Goal: Task Accomplishment & Management: Complete application form

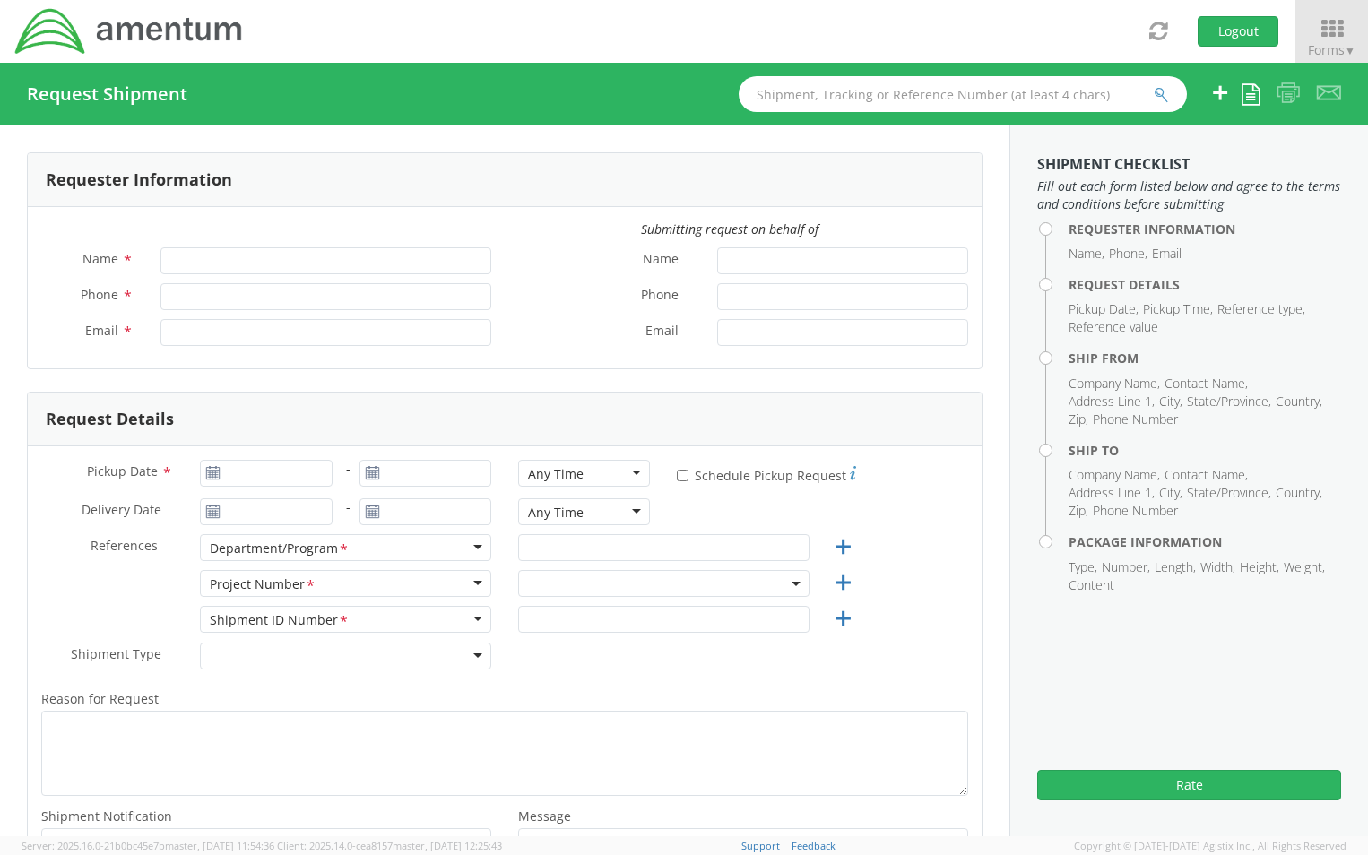
type input "[PERSON_NAME]"
type input "[PHONE_NUMBER]"
type input "[PERSON_NAME][EMAIL_ADDRESS][PERSON_NAME][DOMAIN_NAME]"
select select "ADMN.100040.00000"
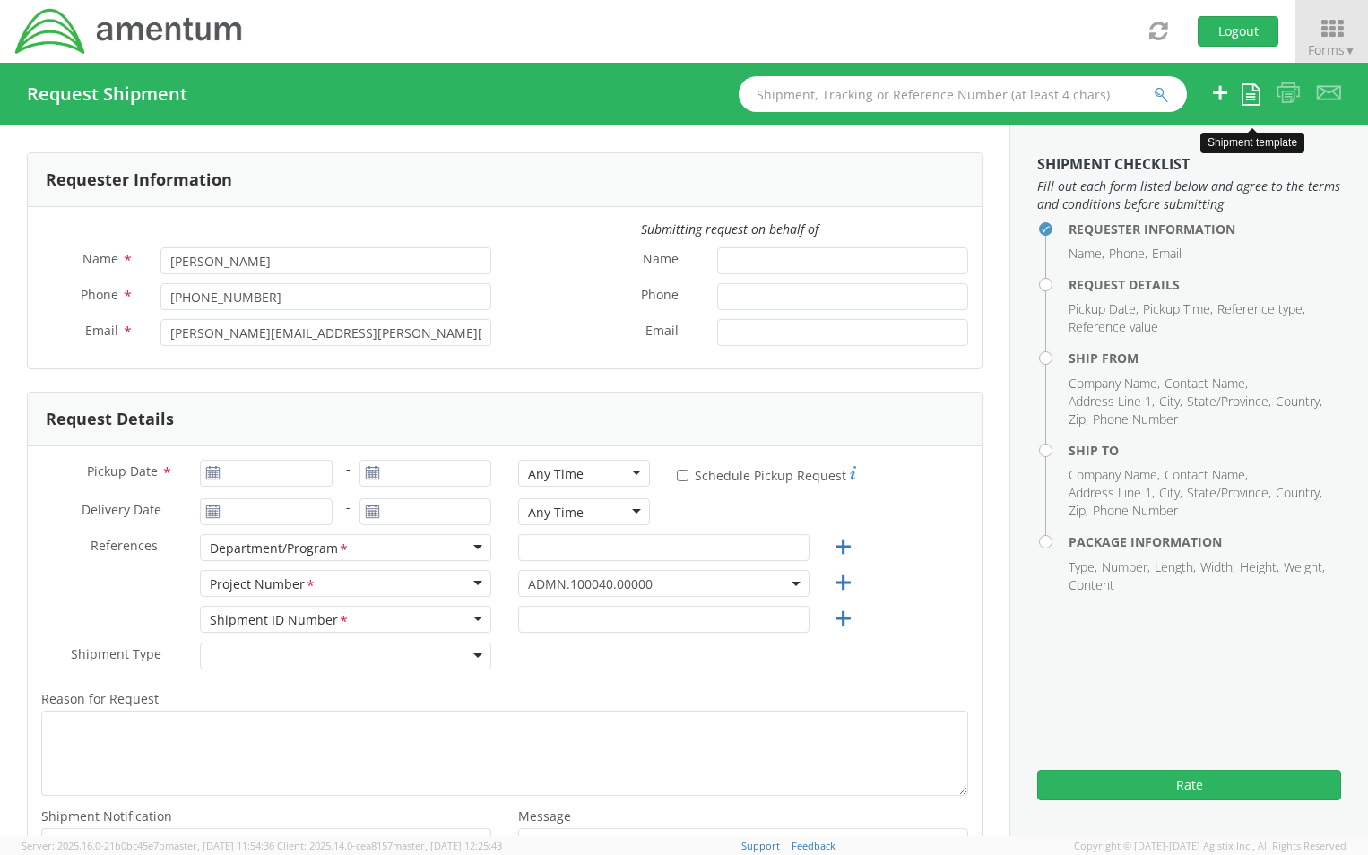
click at [1244, 106] on link at bounding box center [1251, 94] width 19 height 30
click at [1140, 153] on link "Create from template" at bounding box center [1177, 150] width 165 height 23
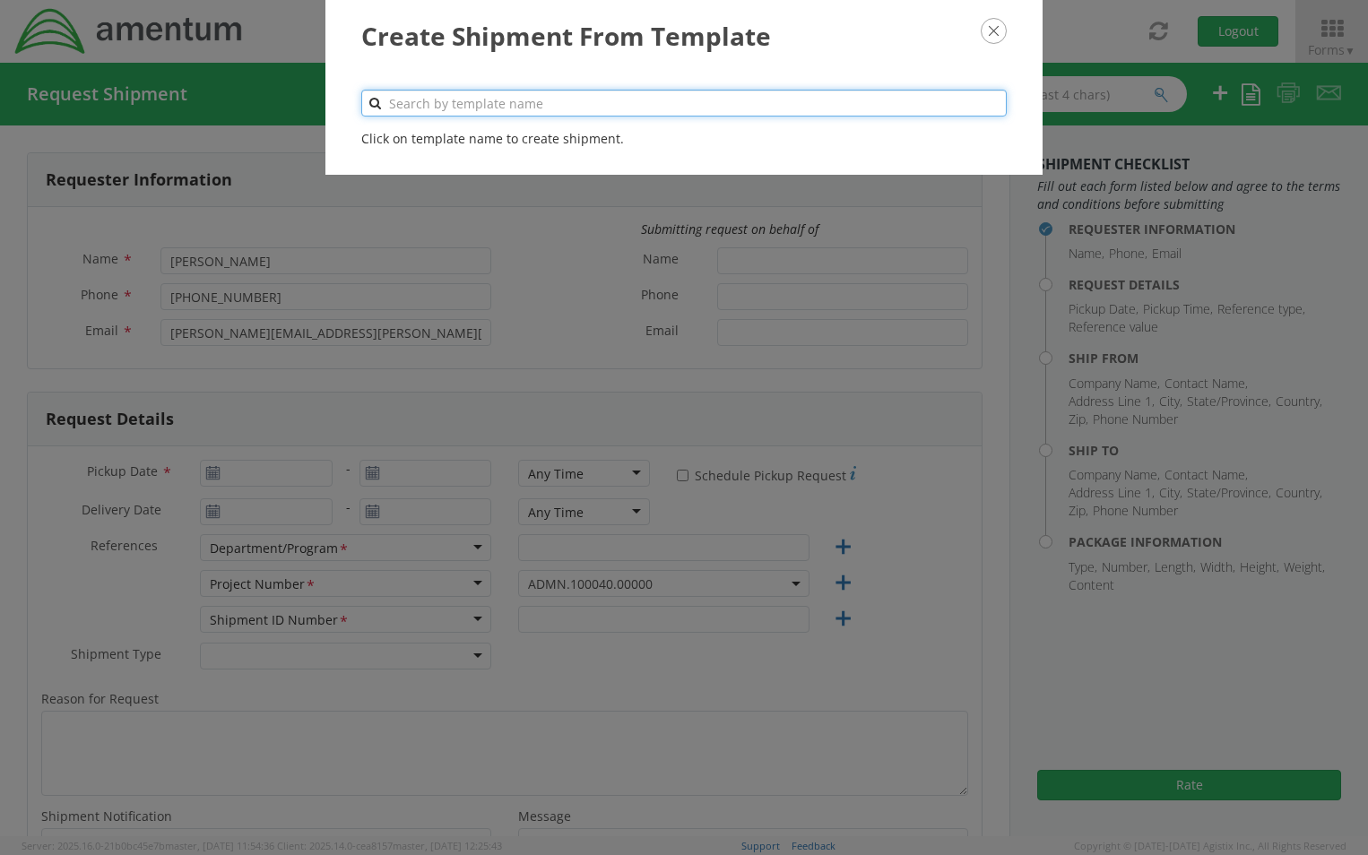
click at [472, 92] on input "text" at bounding box center [684, 103] width 646 height 27
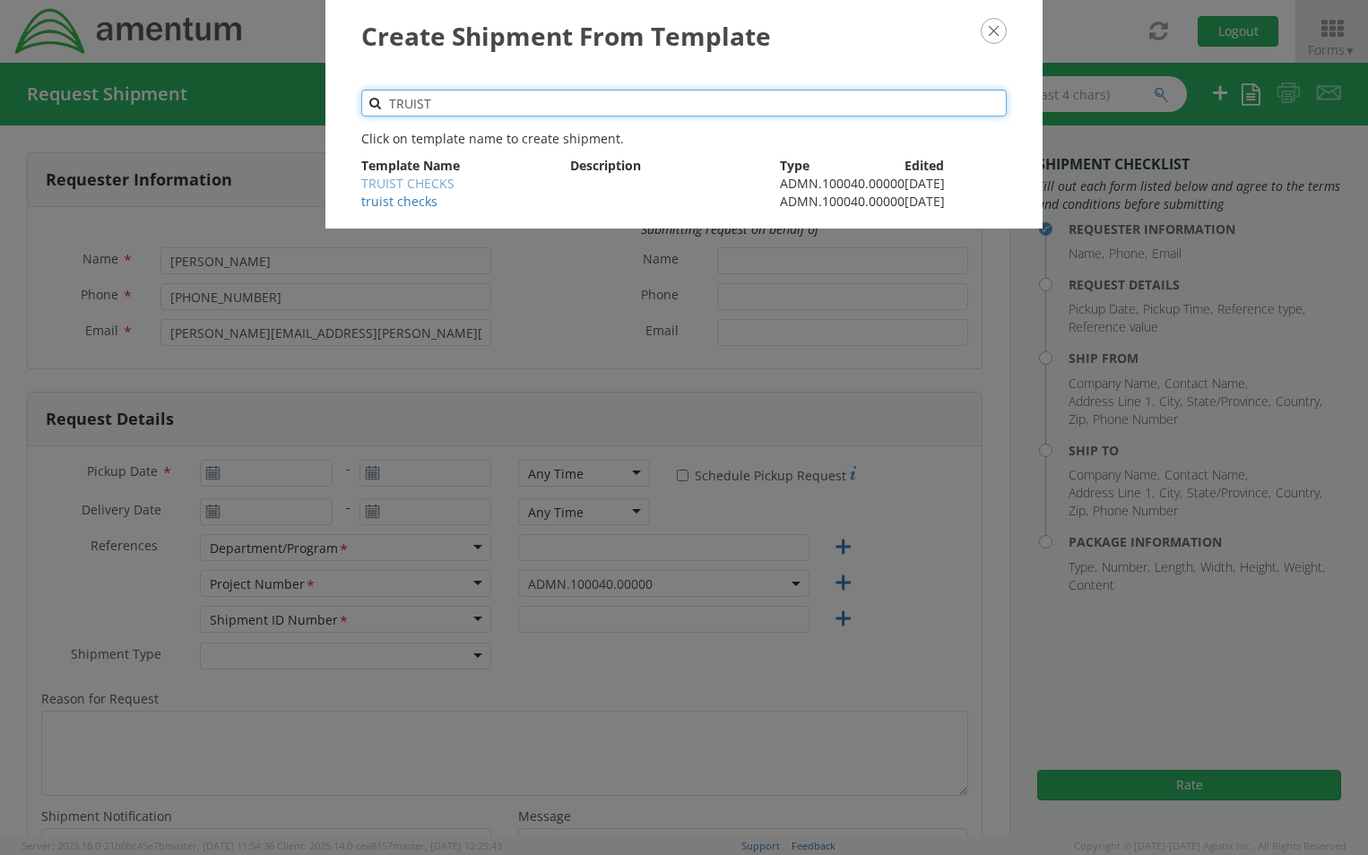
type input "TRUIST"
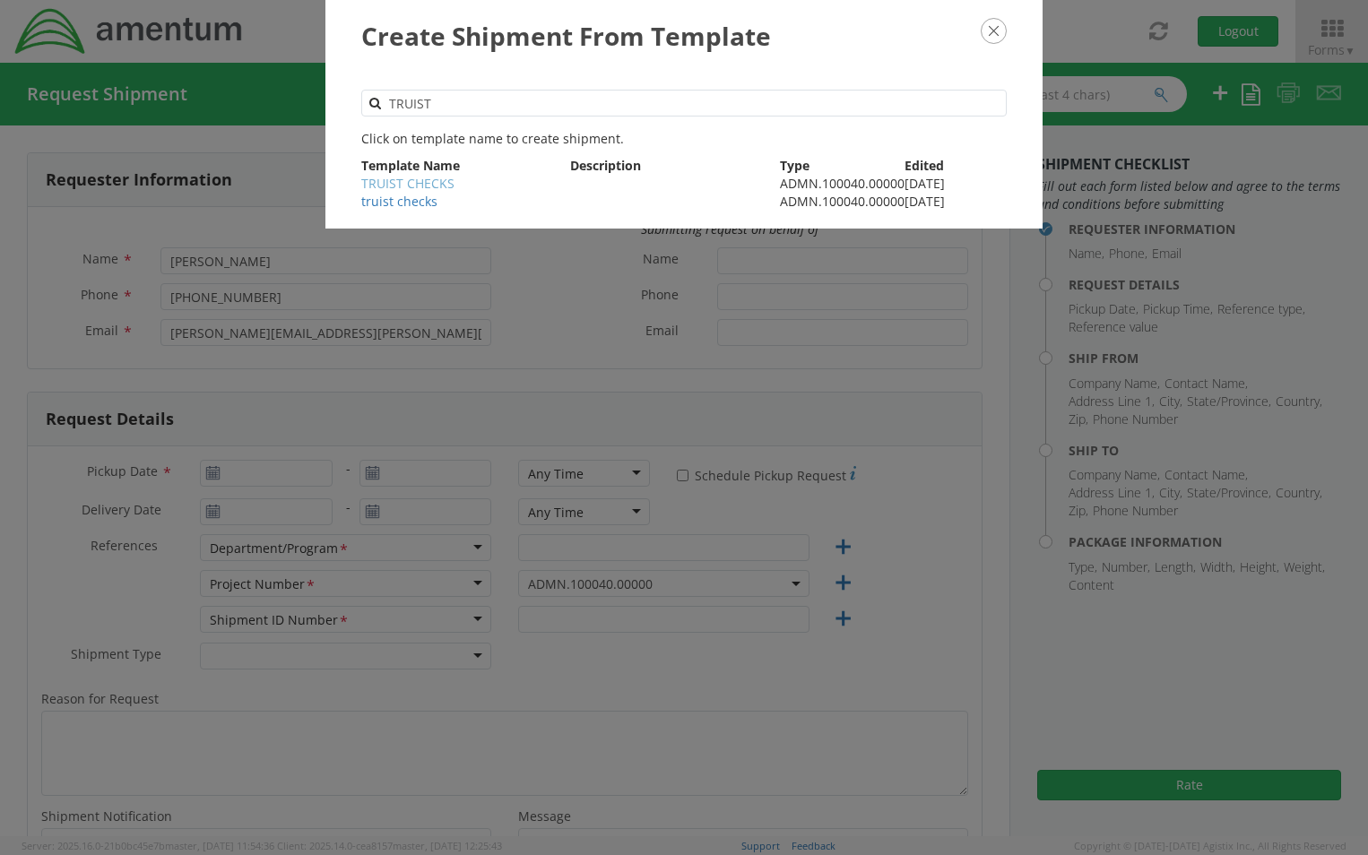
click at [433, 185] on link "TRUIST CHECKS" at bounding box center [407, 183] width 93 height 17
type input "13019443121"
type input "[DATE]"
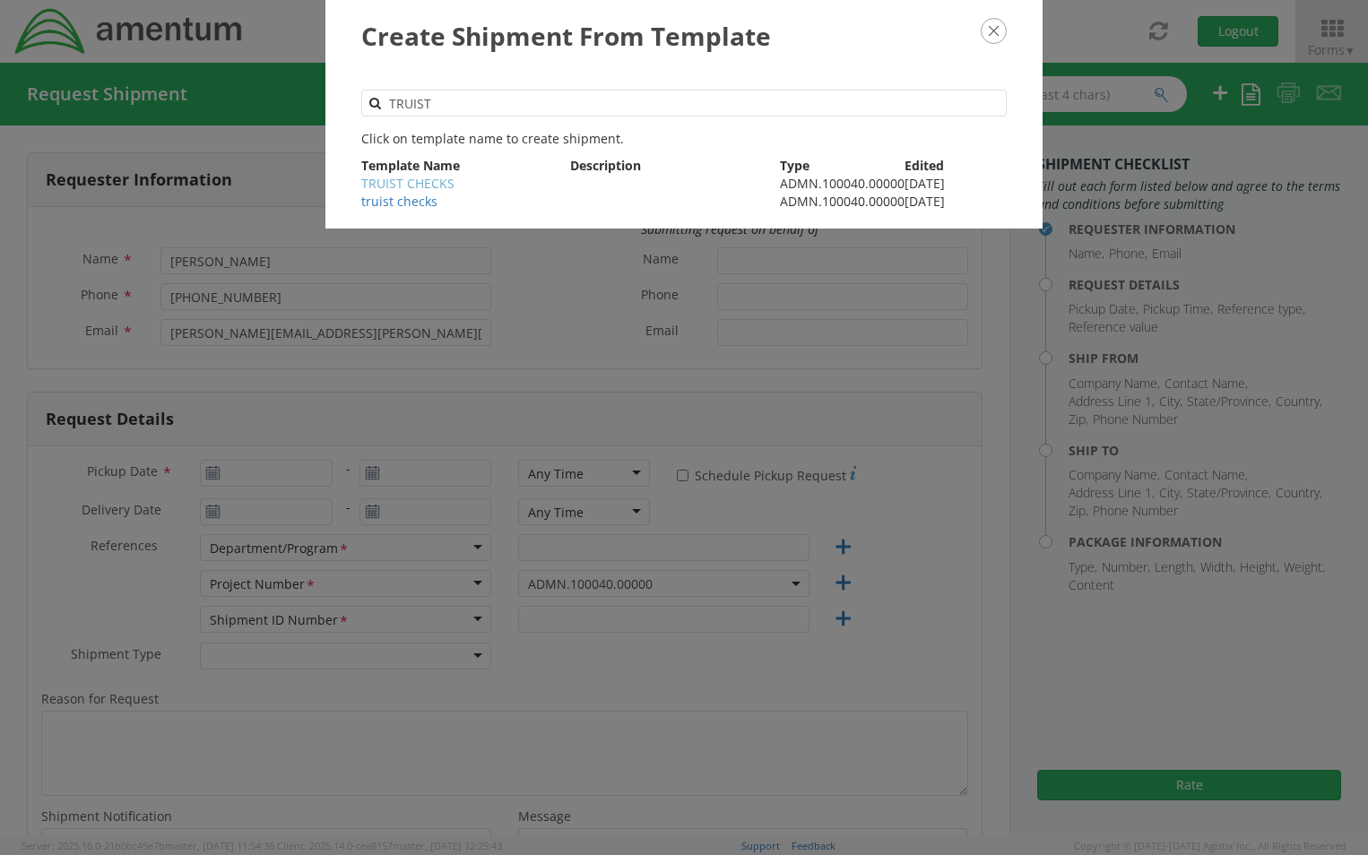
type input "[DATE]"
type input "GENERAL [PERSON_NAME]"
type input "Regular"
type textarea "Mail Checks to Truist Bank."
select select
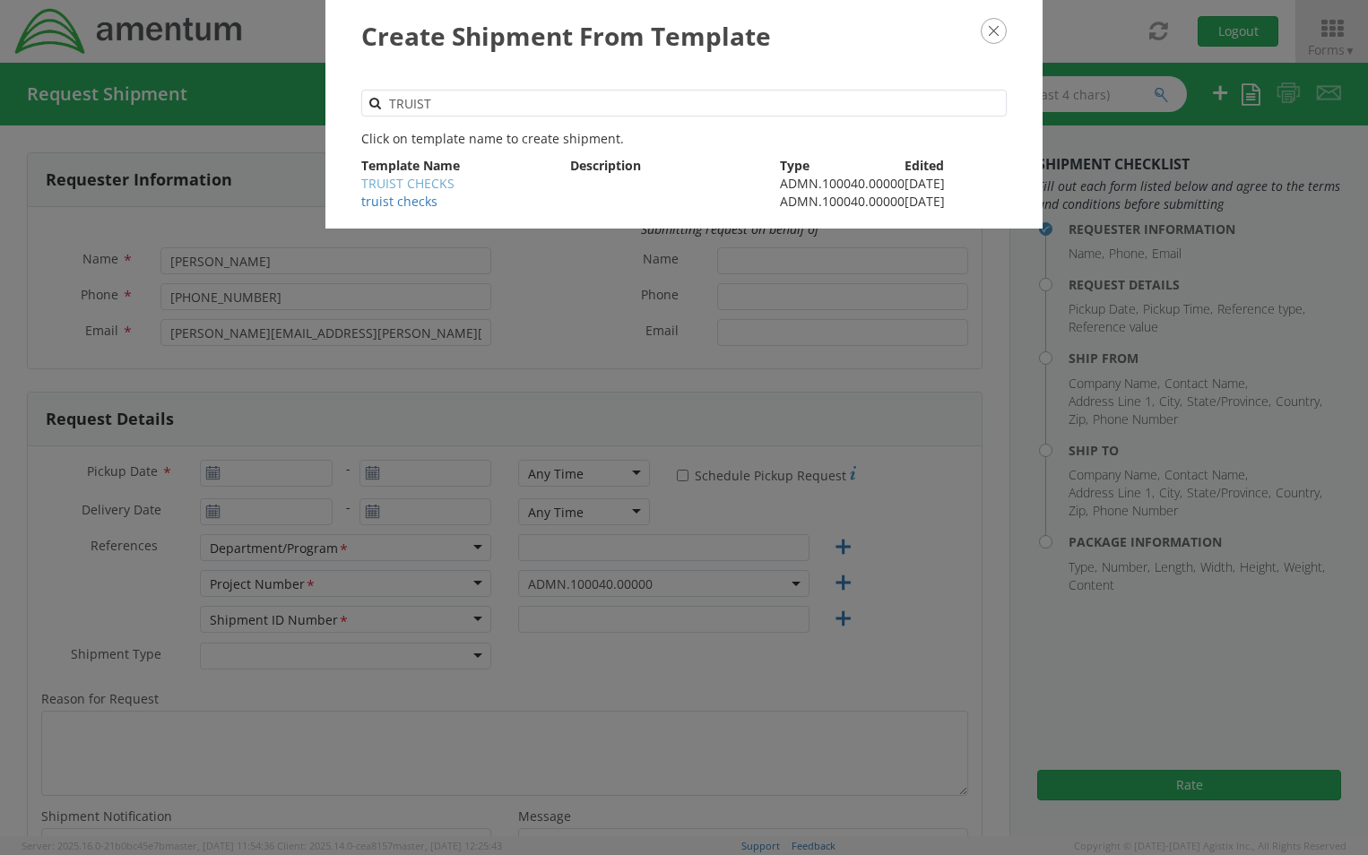
type input "Amentum Services, Inc."
type input "[STREET_ADDRESS][PERSON_NAME]"
type input "Suite 200"
type input "[GEOGRAPHIC_DATA]"
type input "20876"
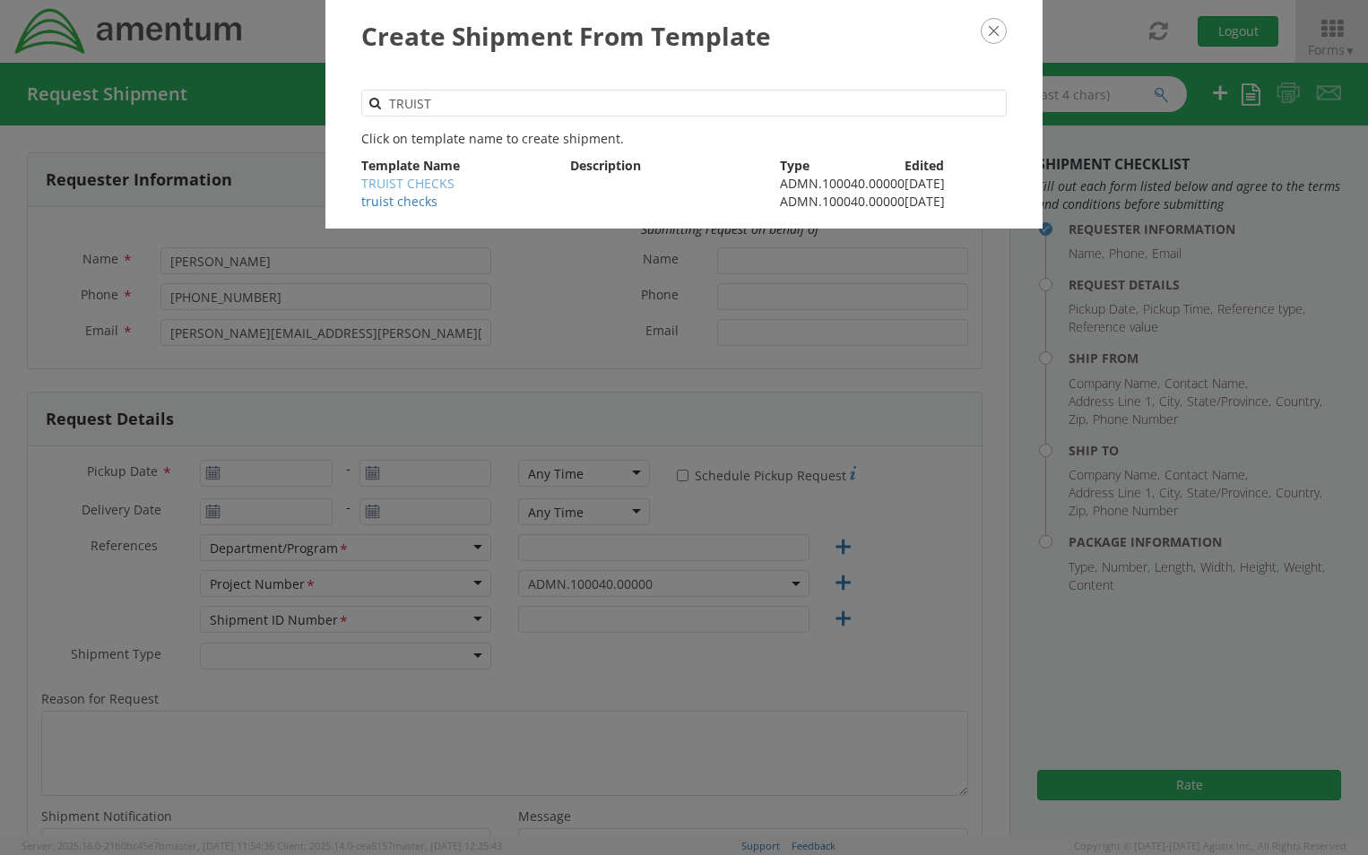
type input "[PERSON_NAME]"
type input "2404463530"
type input "[PERSON_NAME][EMAIL_ADDRESS][PERSON_NAME][DOMAIN_NAME]"
select select
type input "Amentum"
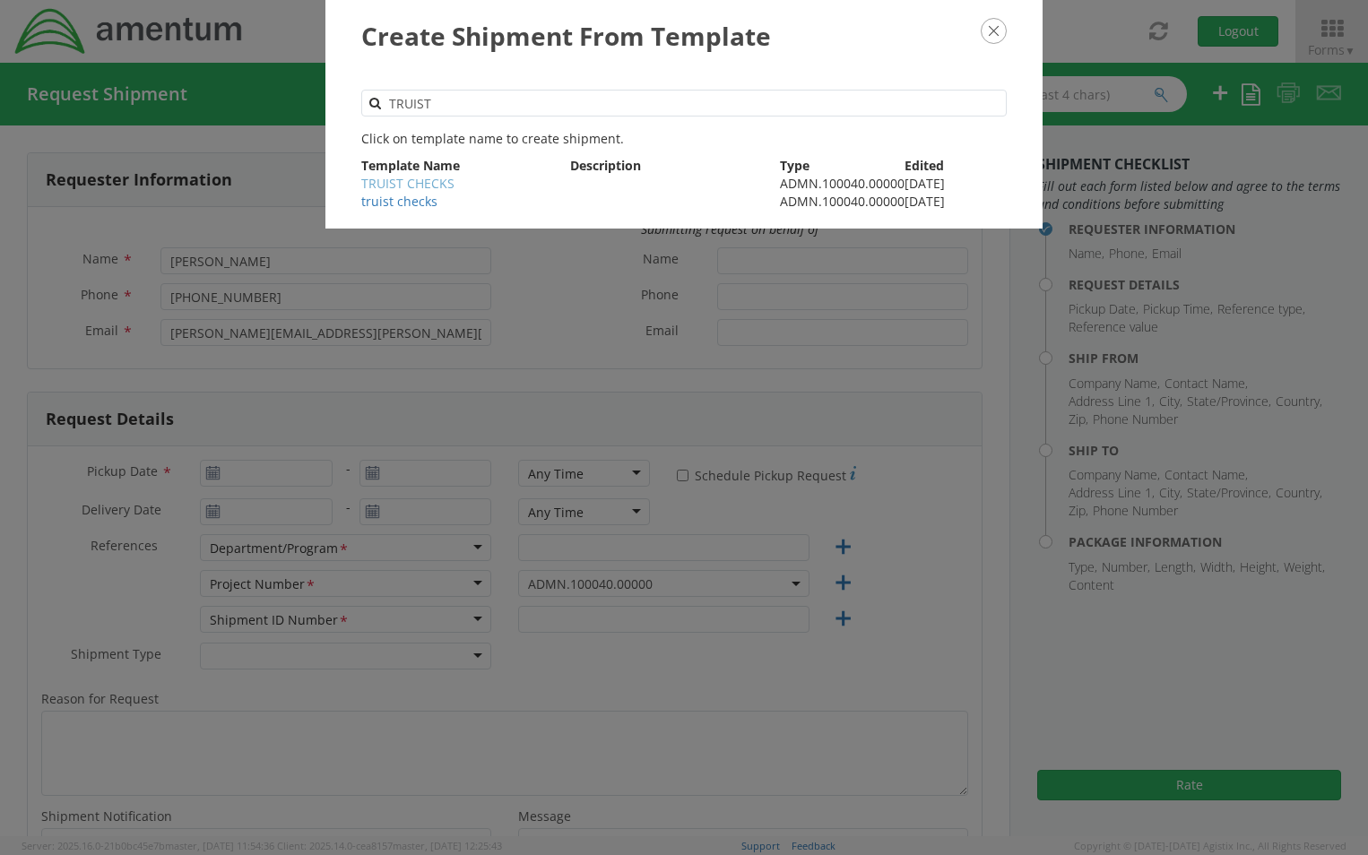
type input "C/O TRUIST"
type input "[STREET_ADDRESS]"
type input "STOCKBRIDGE"
type input "30281"
type input "LOCKBOX 116323"
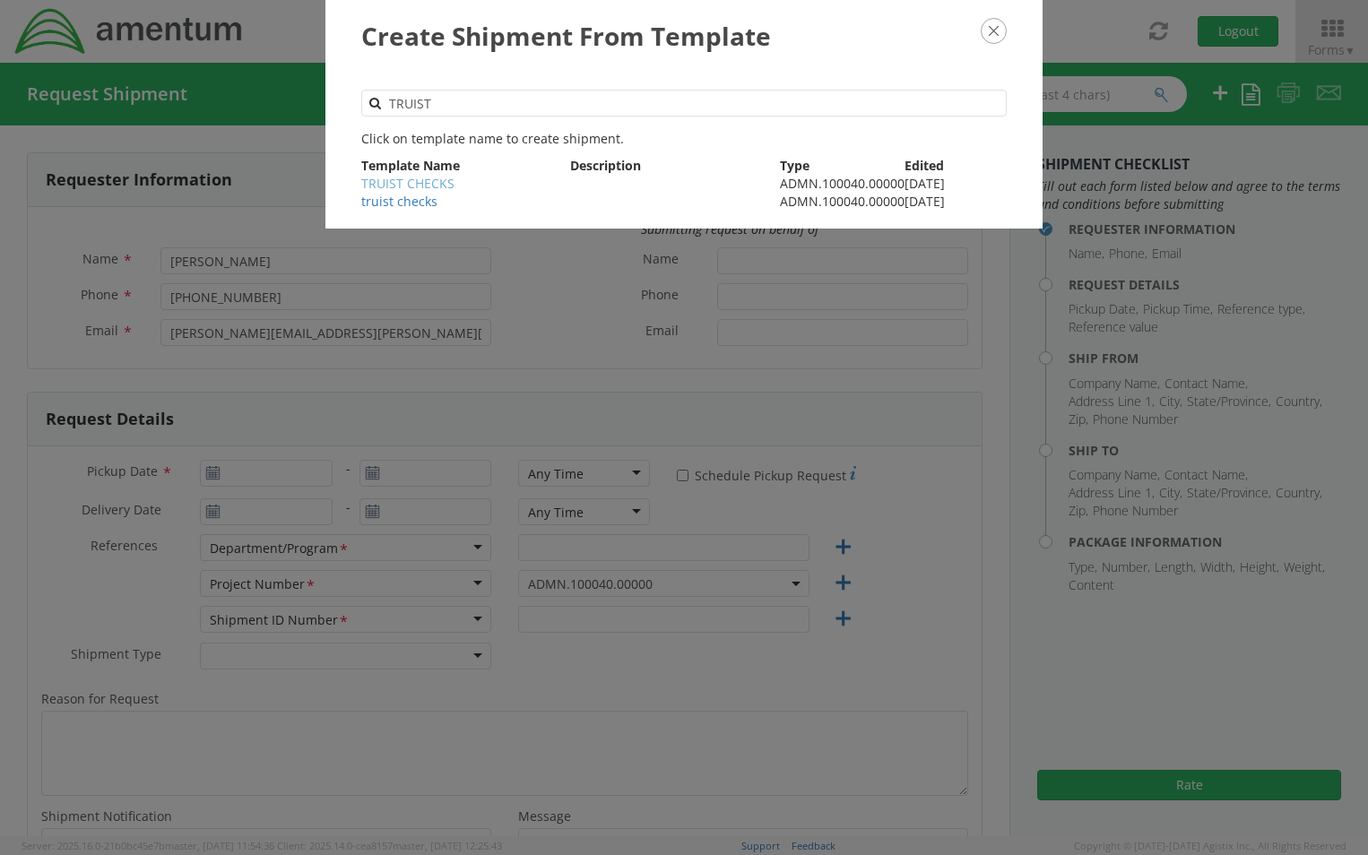
type input "[PHONE_NUMBER]"
type input "1"
type input "9.5"
type input "12.5"
type input "0.25"
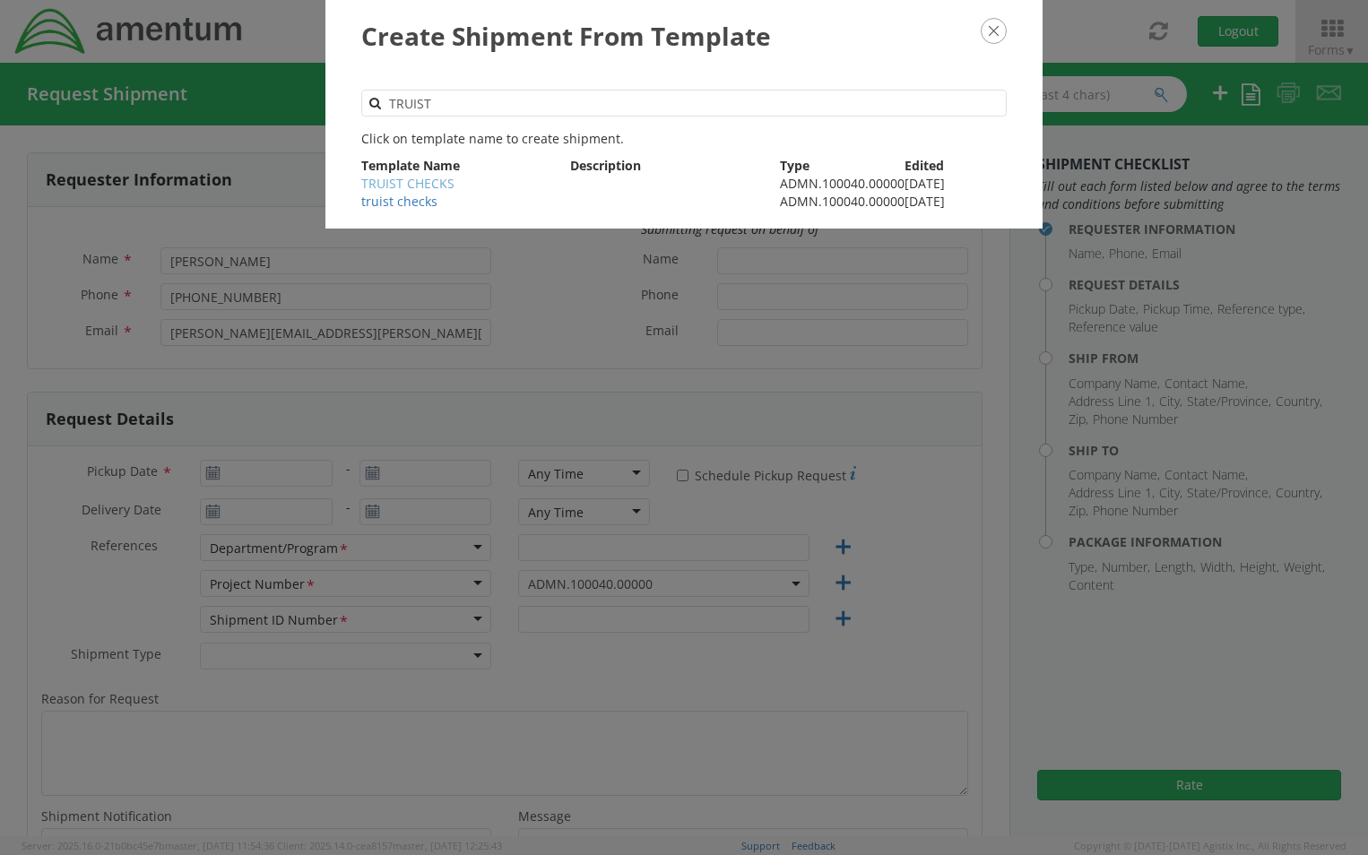
type input "1"
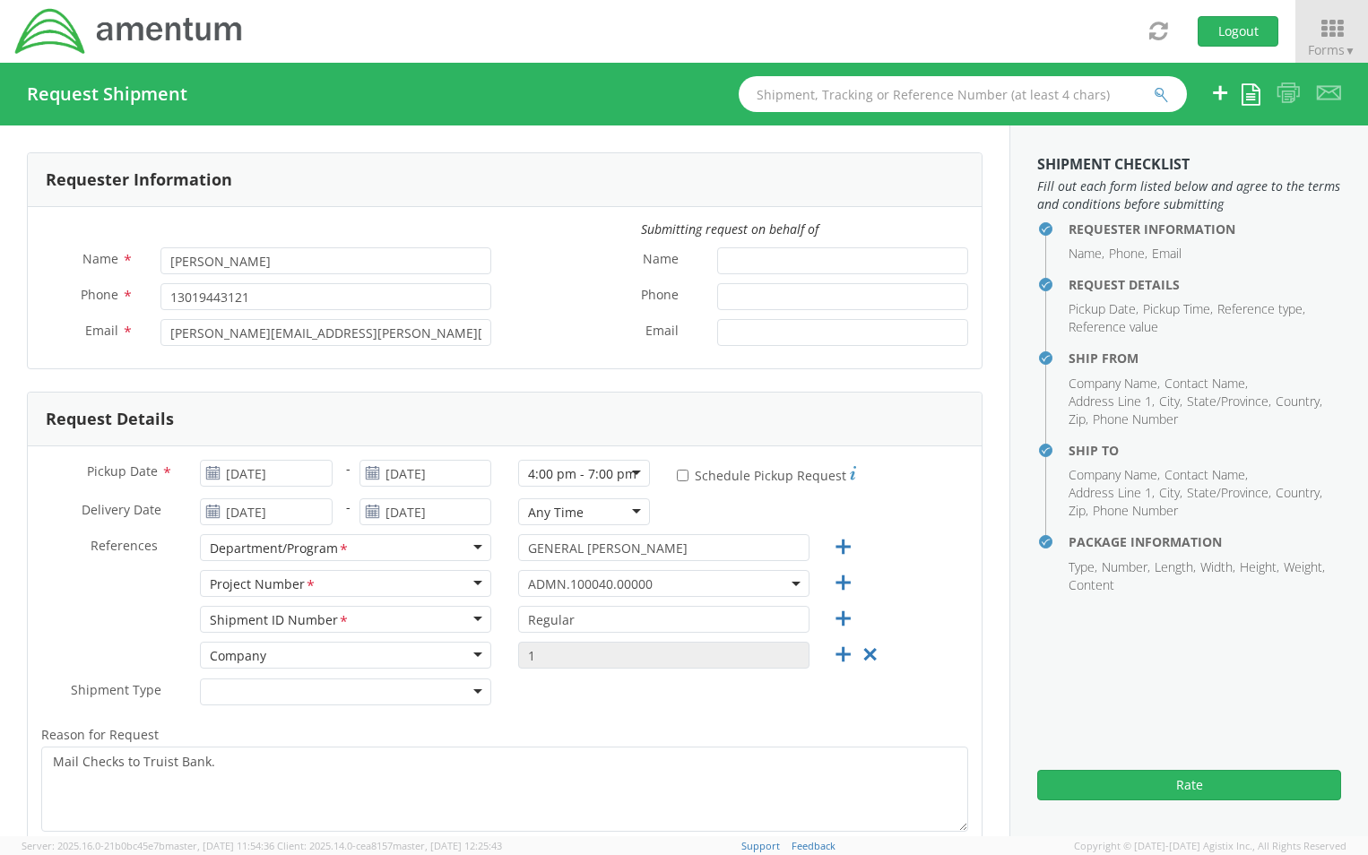
click at [340, 472] on div "[DATE]" at bounding box center [265, 473] width 159 height 27
click at [346, 471] on div "[DATE]" at bounding box center [425, 473] width 159 height 27
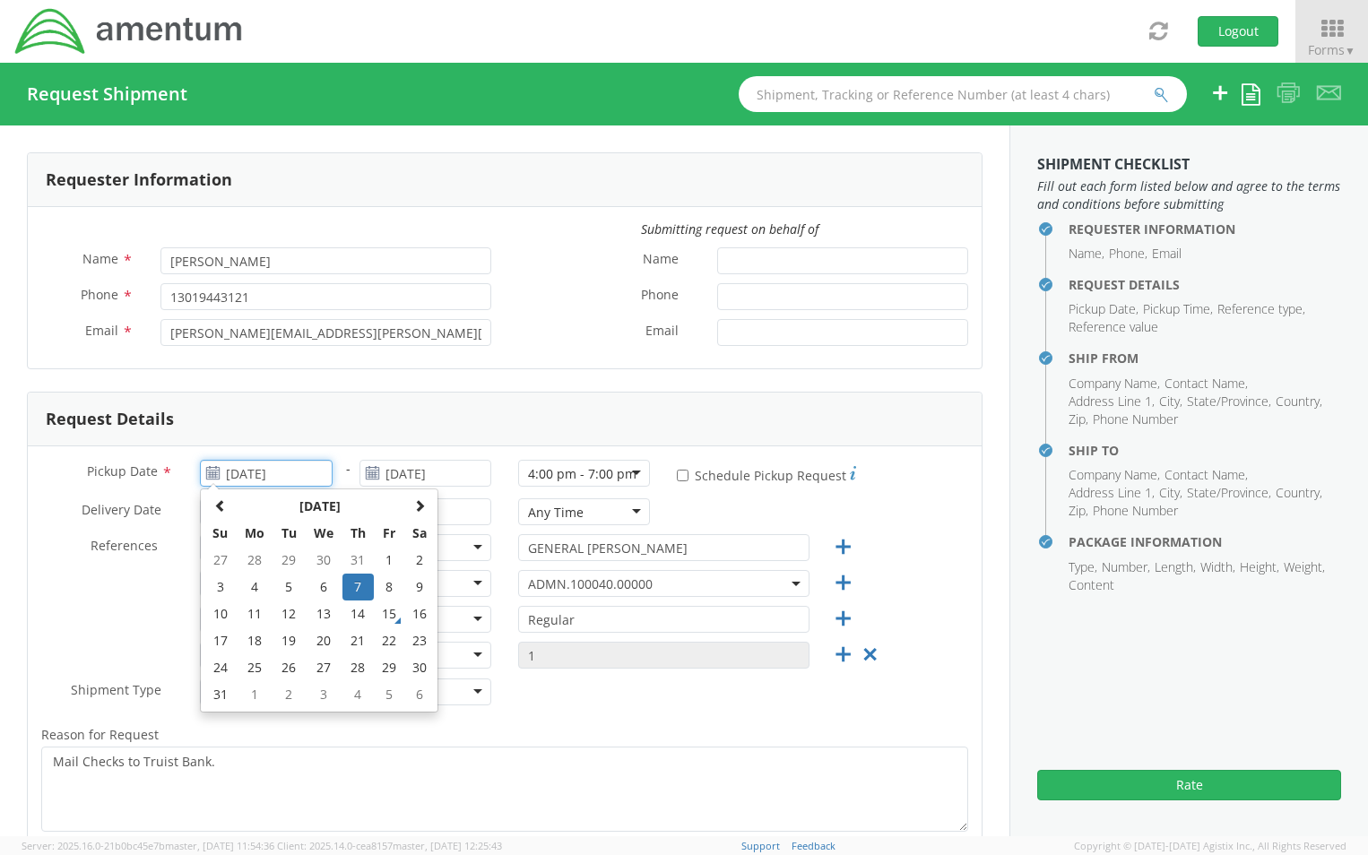
click at [313, 478] on input "[DATE]" at bounding box center [266, 473] width 132 height 27
click at [382, 619] on td "15" at bounding box center [389, 614] width 30 height 27
type input "[DATE]"
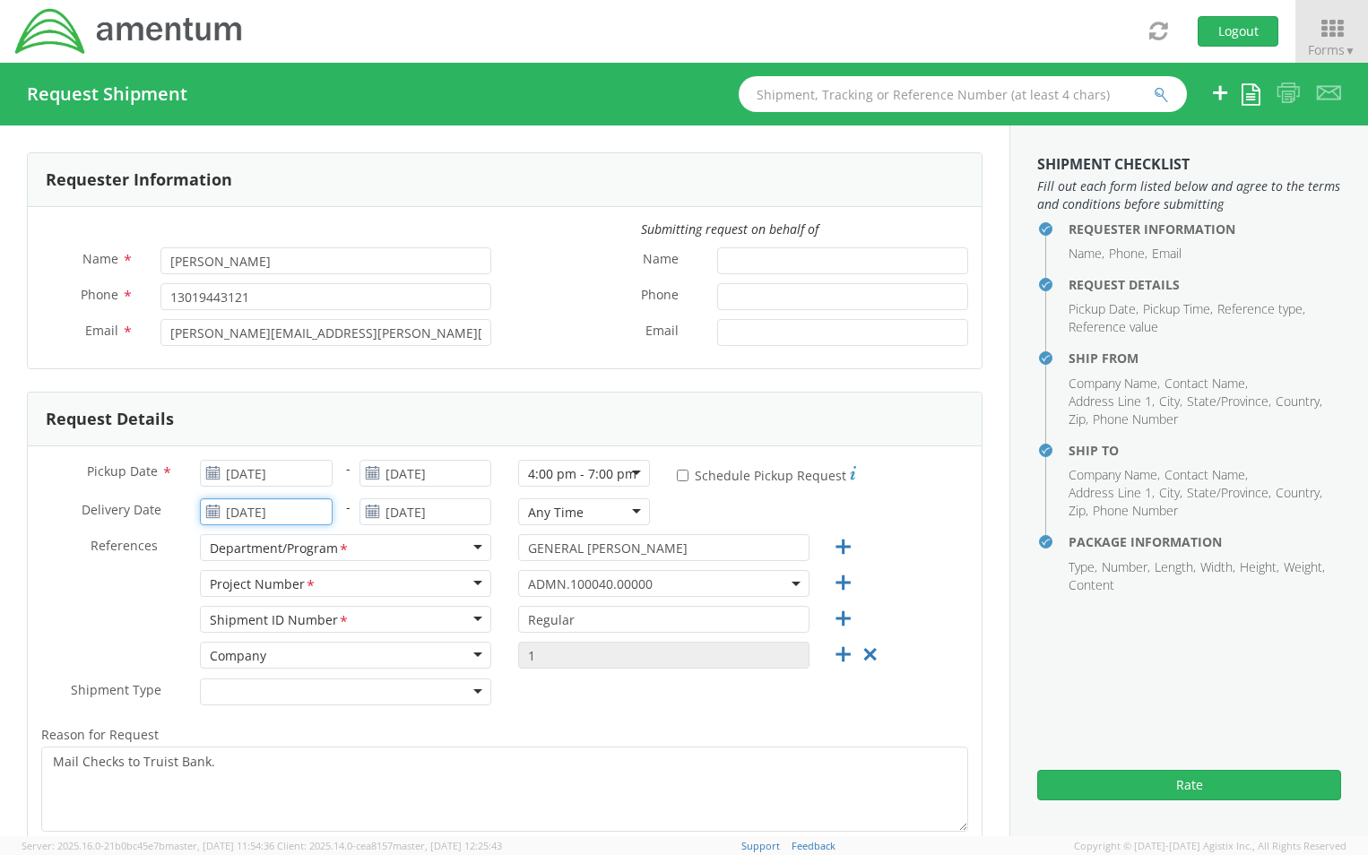
click at [320, 511] on input "[DATE]" at bounding box center [266, 511] width 132 height 27
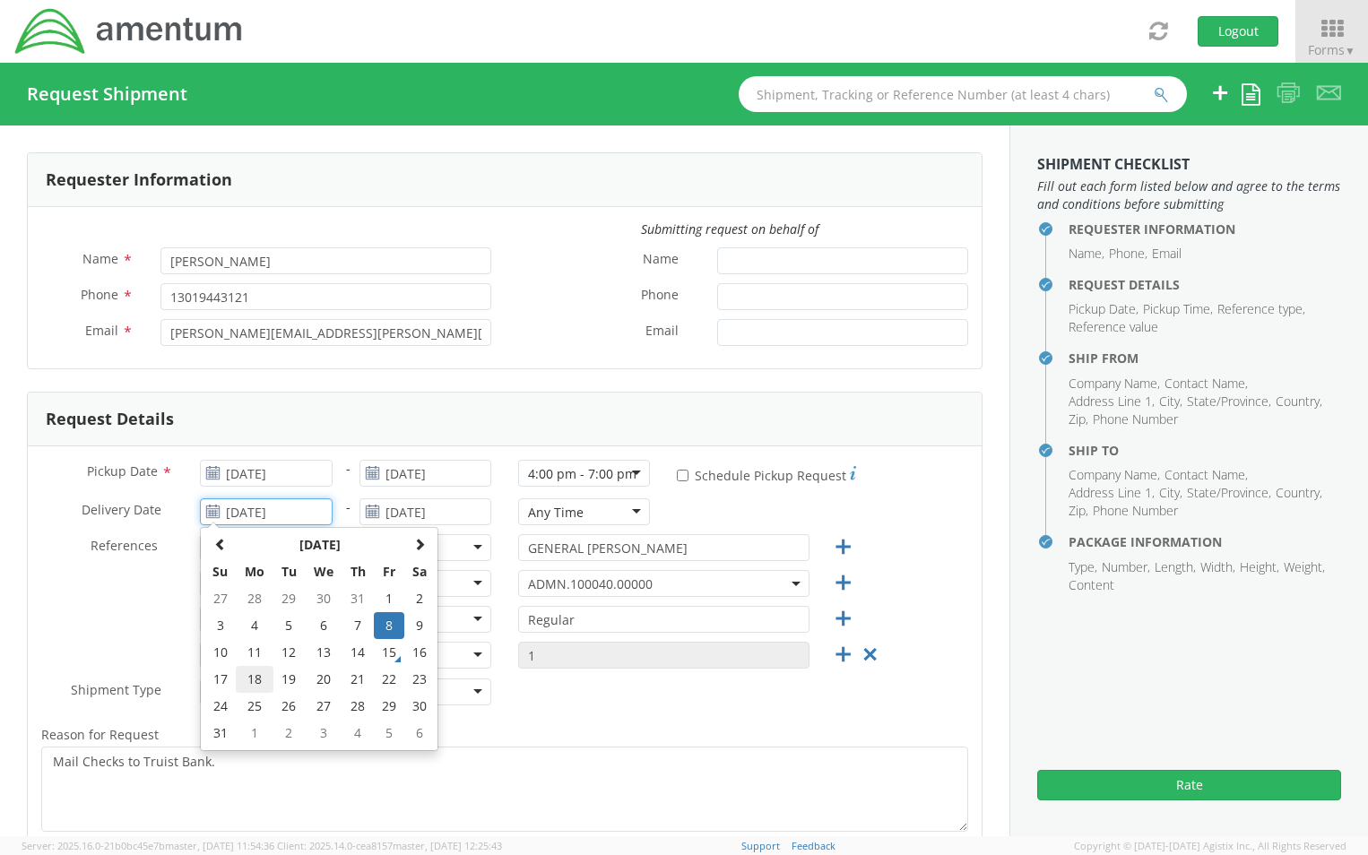
click at [253, 685] on td "18" at bounding box center [255, 679] width 38 height 27
type input "[DATE]"
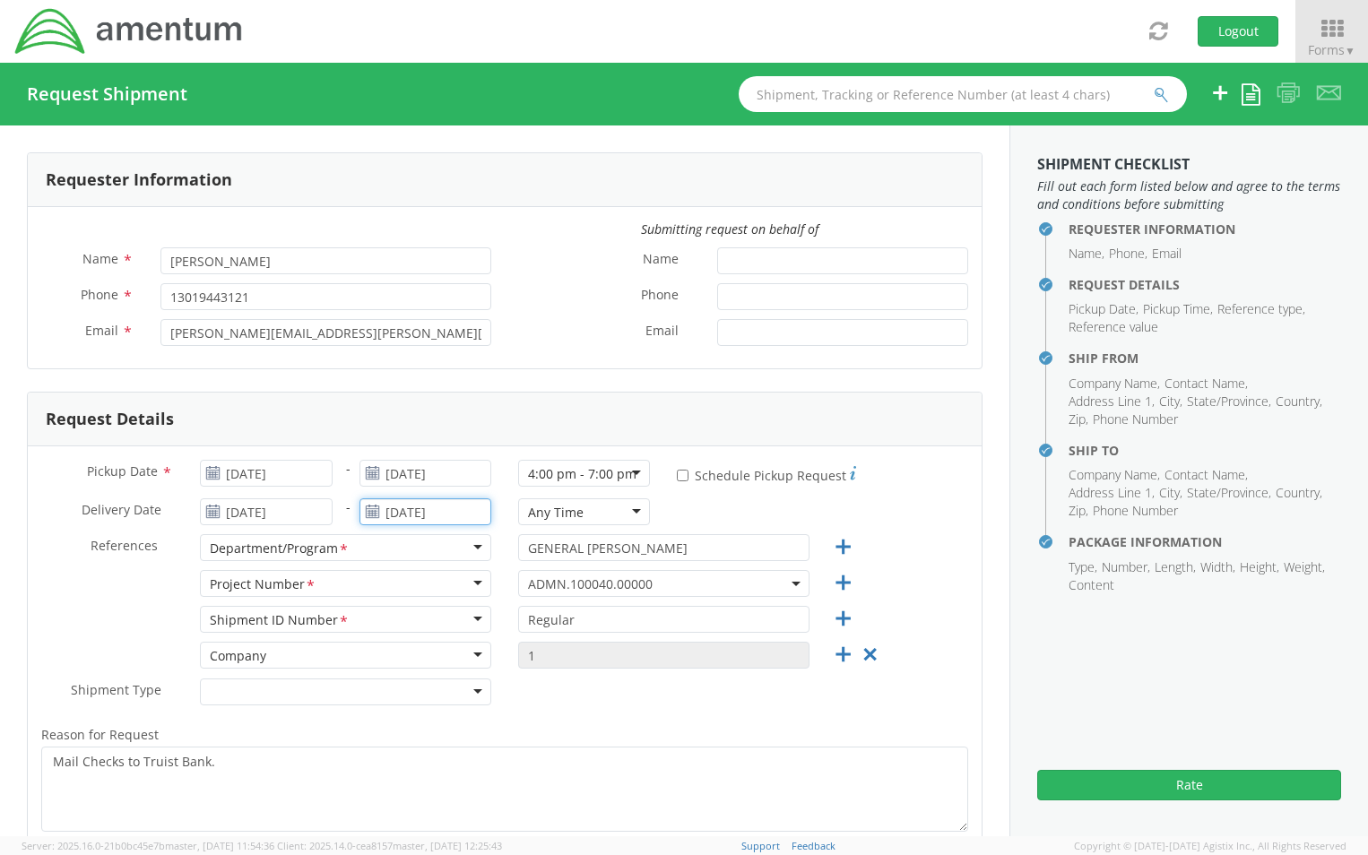
click at [455, 511] on input "[DATE]" at bounding box center [426, 511] width 132 height 27
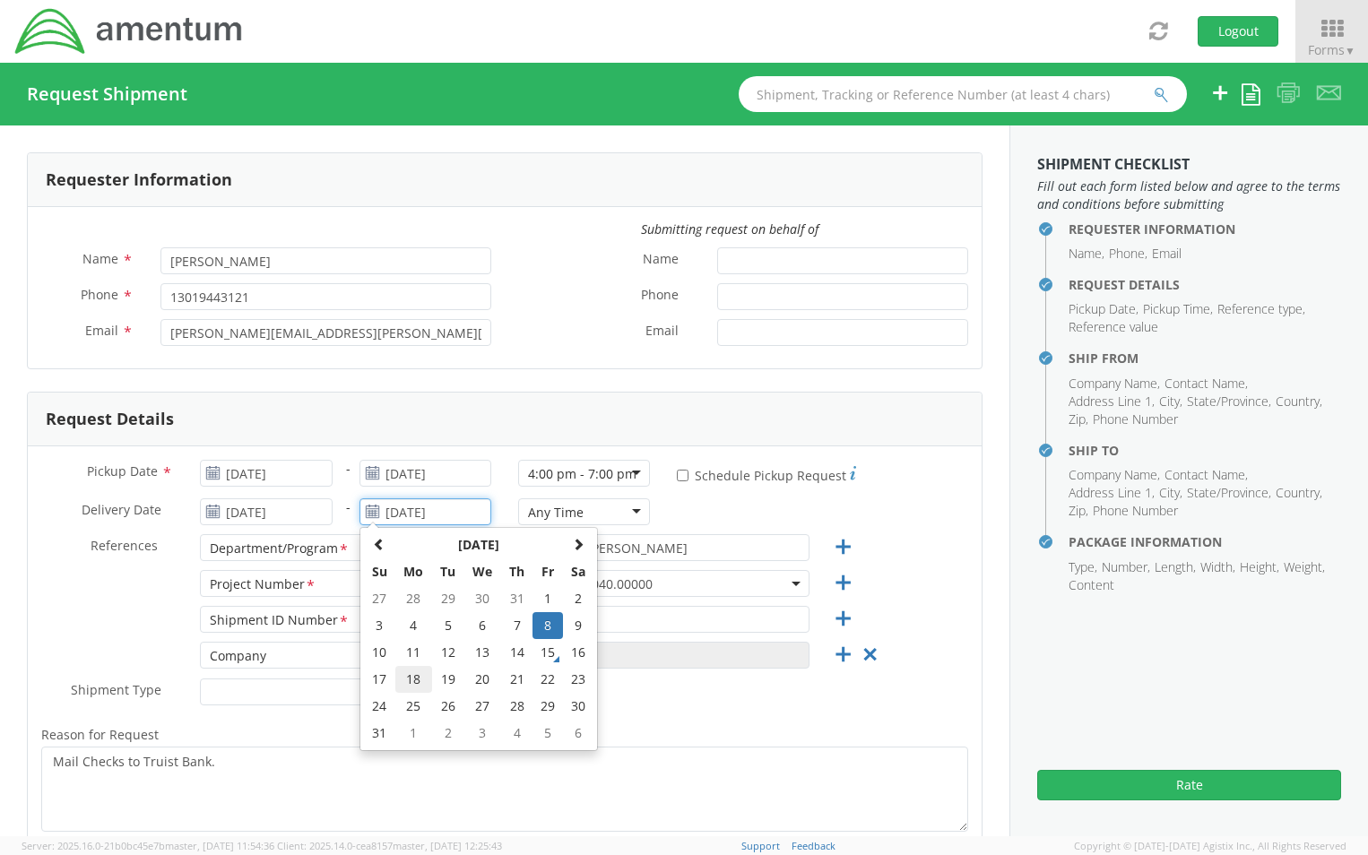
click at [412, 679] on td "18" at bounding box center [414, 679] width 38 height 27
type input "[DATE]"
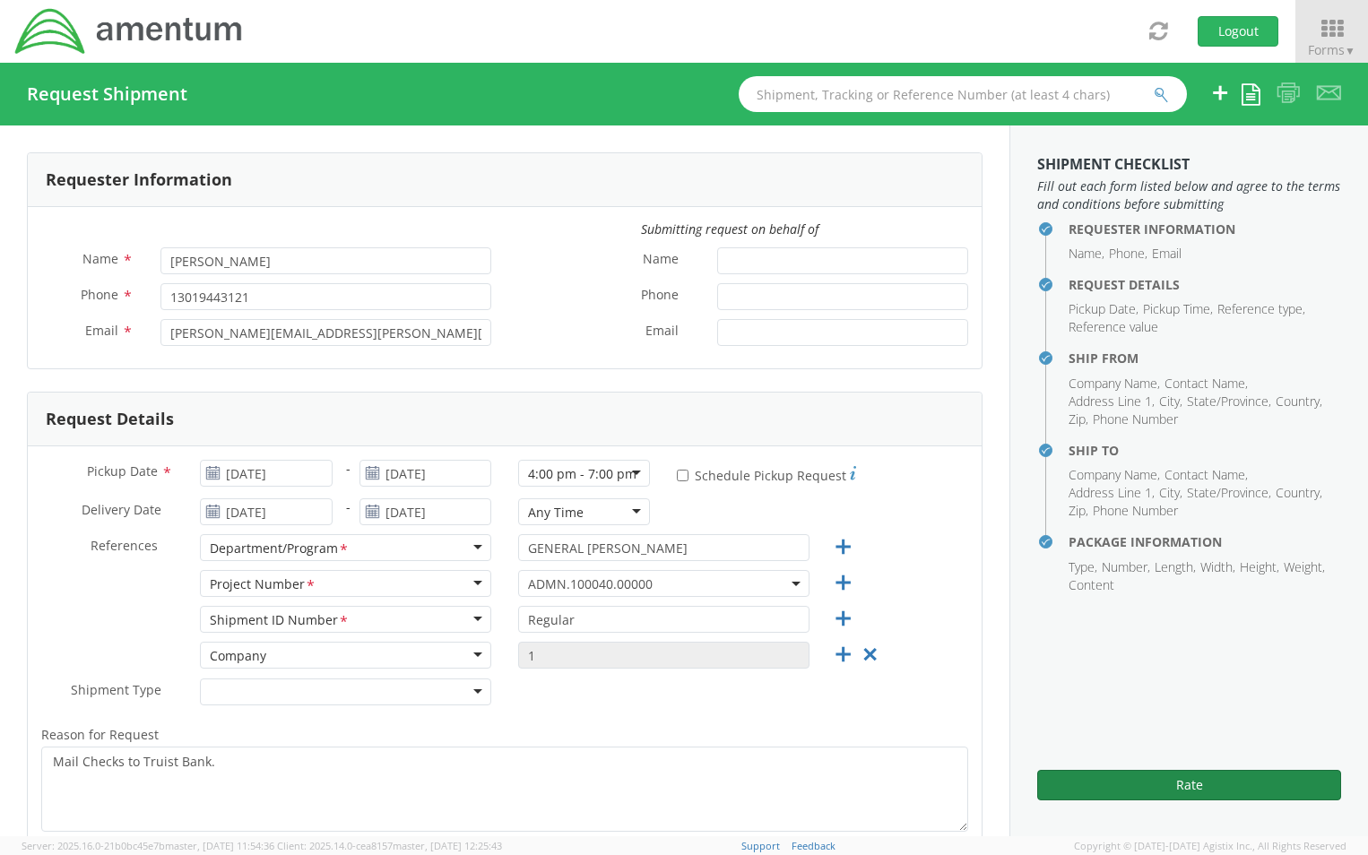
click at [1176, 789] on button "Rate" at bounding box center [1189, 785] width 304 height 30
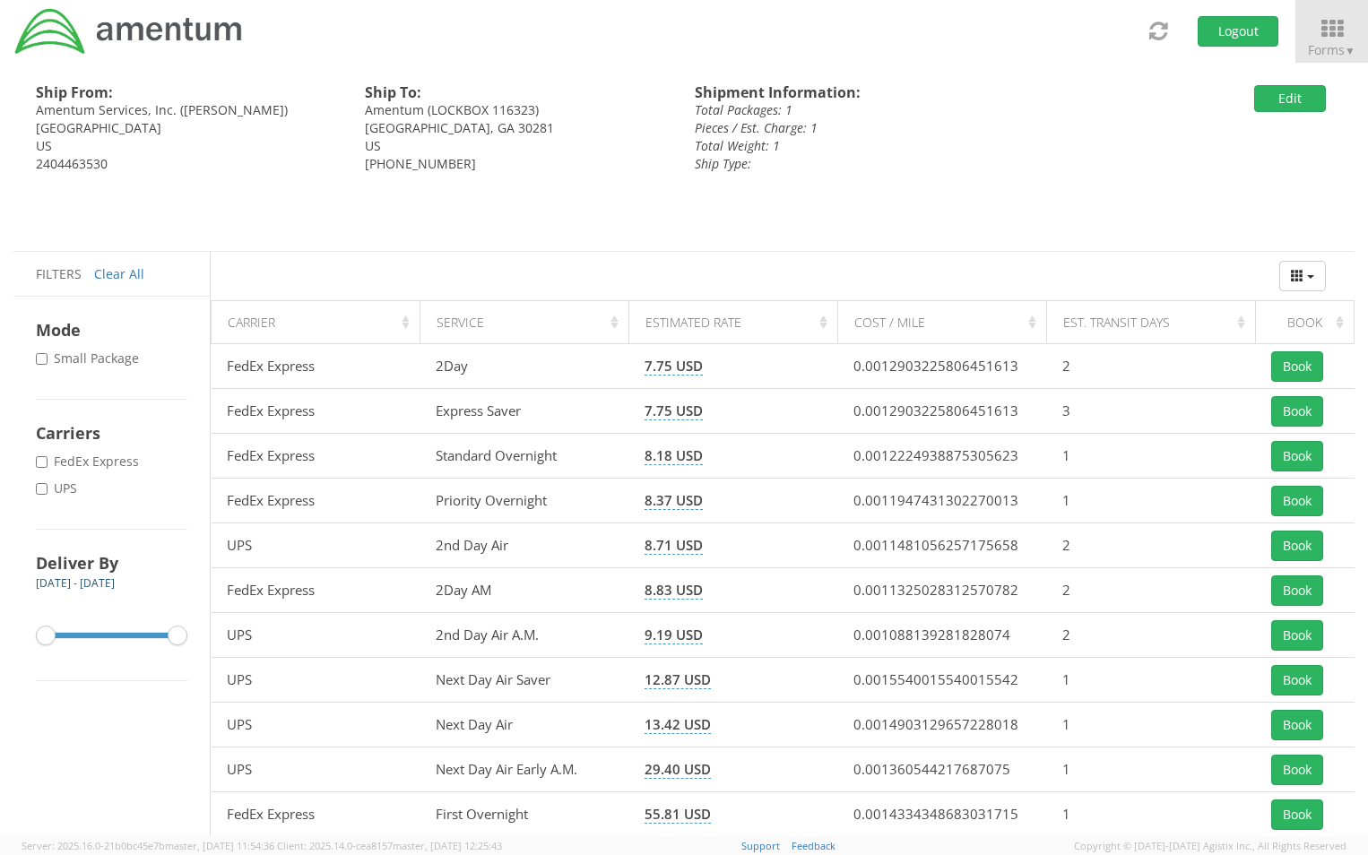
click at [43, 351] on label "* Small Package" at bounding box center [89, 359] width 107 height 18
click at [43, 353] on input "* Small Package" at bounding box center [42, 359] width 12 height 12
checkbox input "true"
click at [42, 461] on input "* FedEx Express" at bounding box center [42, 462] width 12 height 12
checkbox input "true"
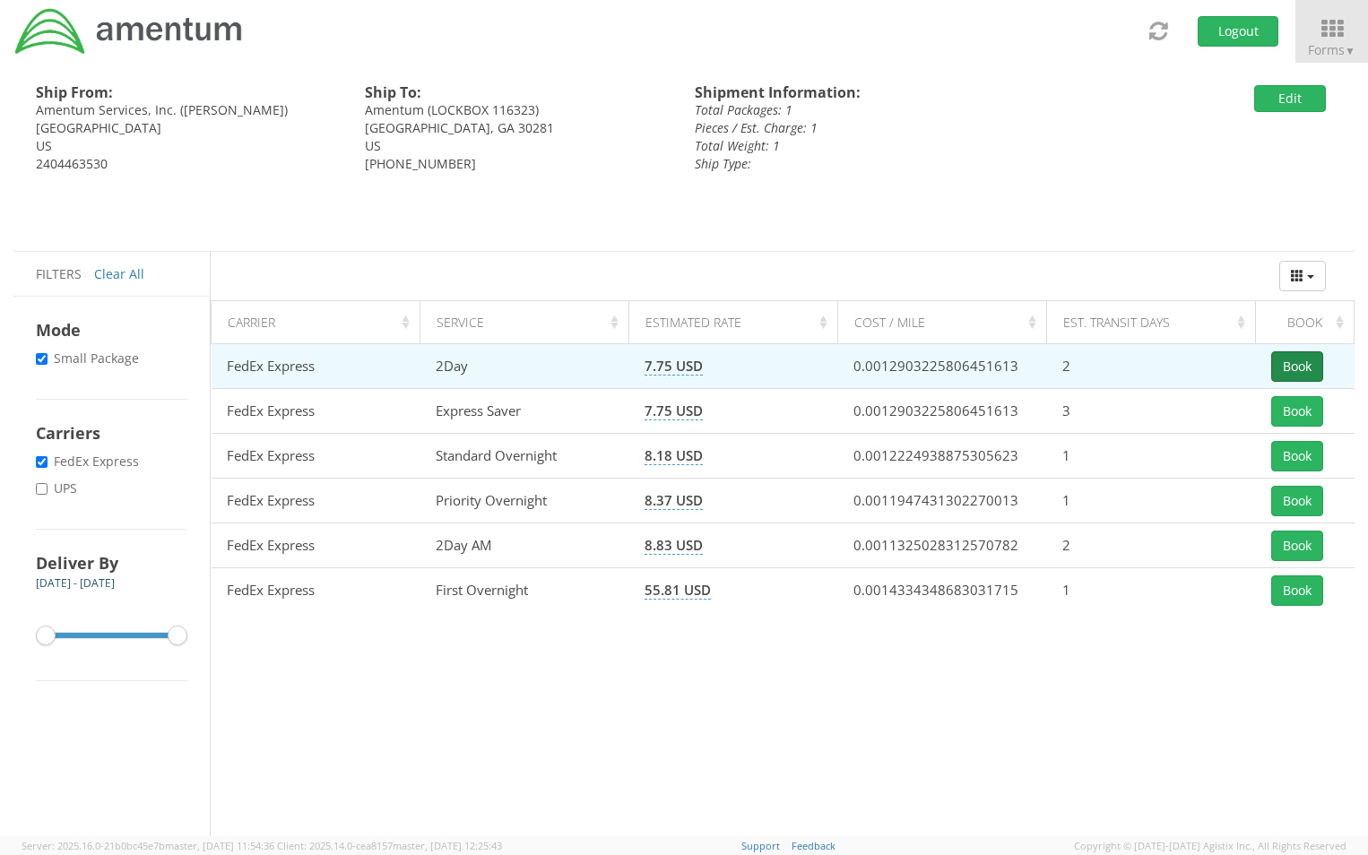
click at [1303, 364] on button "Book" at bounding box center [1297, 366] width 52 height 30
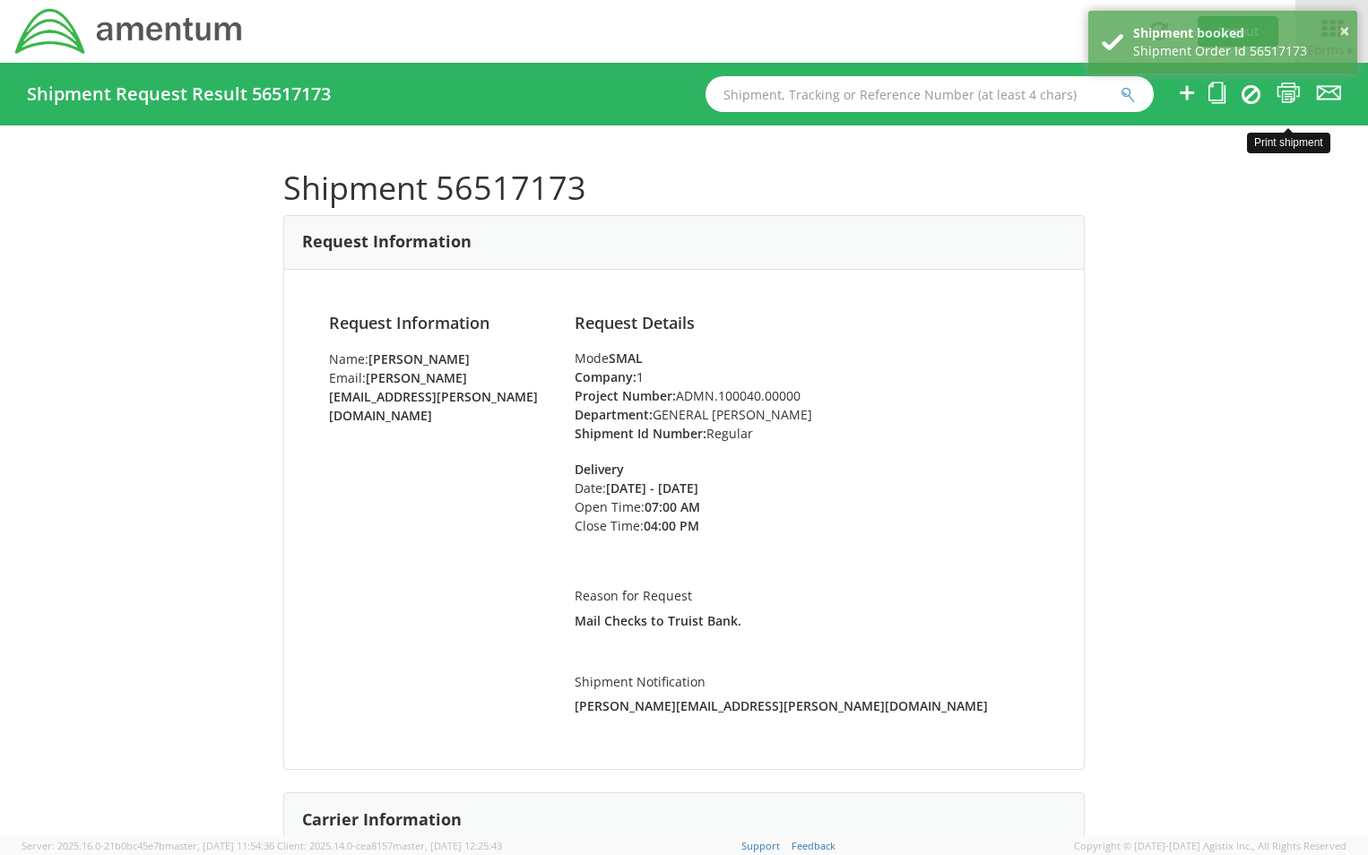
click at [1290, 91] on icon at bounding box center [1289, 93] width 24 height 22
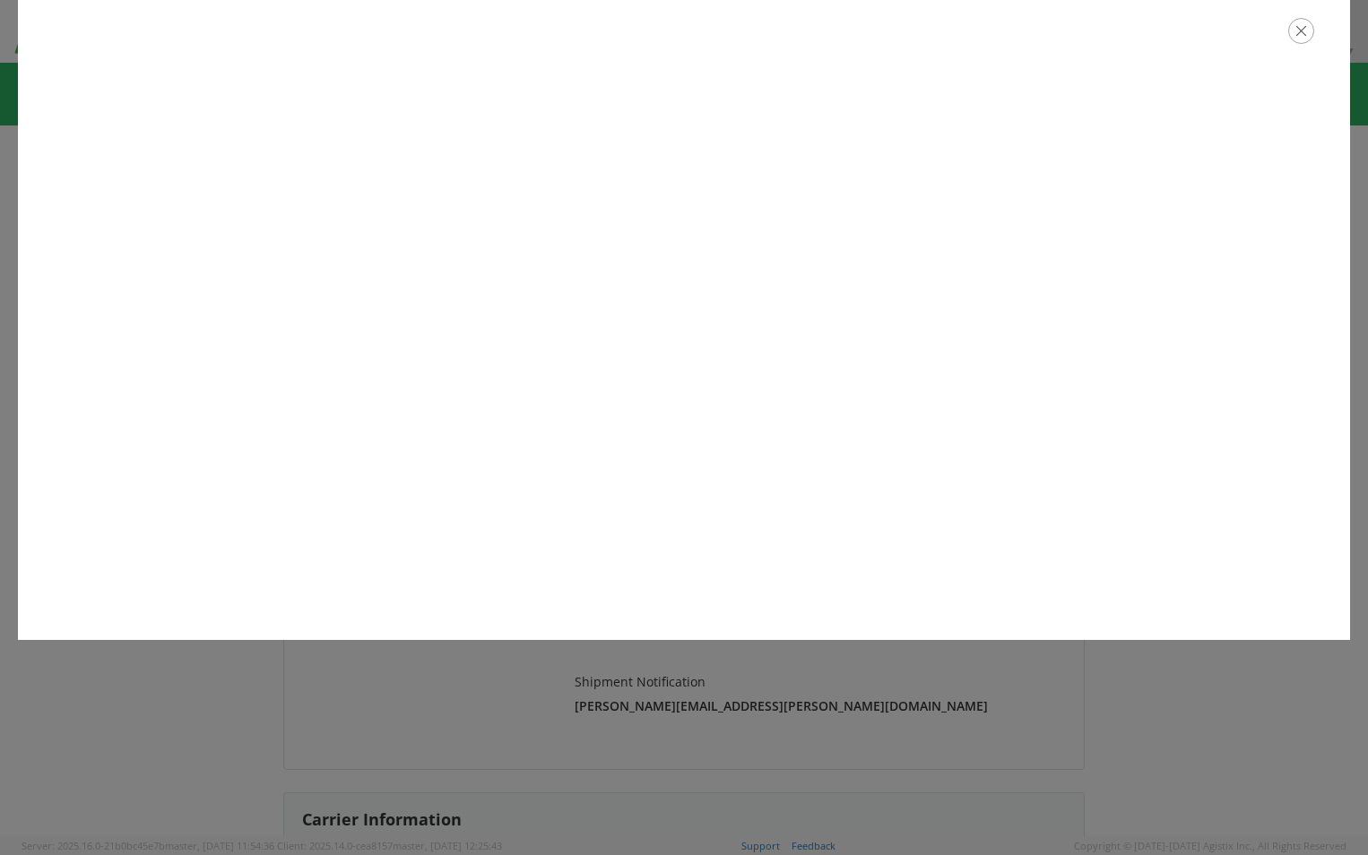
click at [574, 50] on div at bounding box center [684, 31] width 1332 height 62
